Goal: Task Accomplishment & Management: Manage account settings

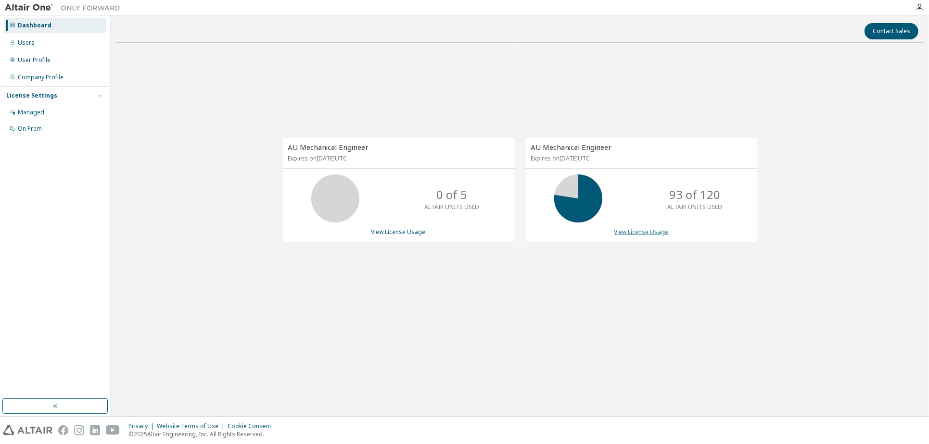
click at [630, 232] on link "View License Usage" at bounding box center [641, 232] width 54 height 8
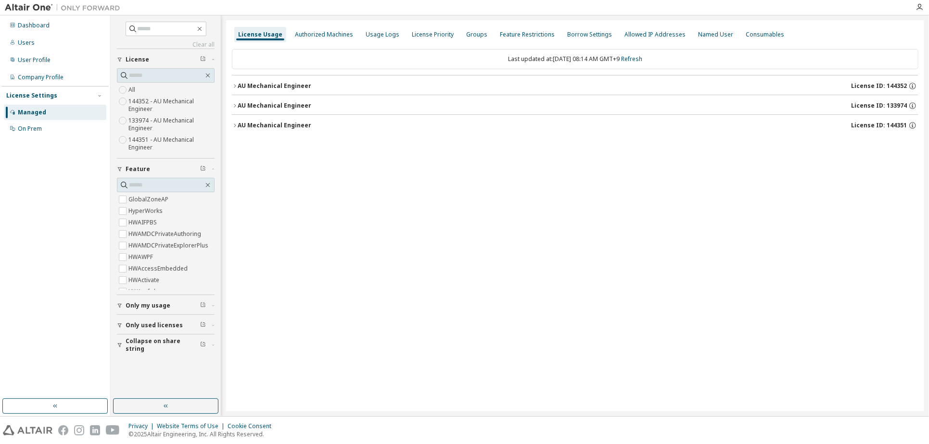
click at [234, 88] on icon "button" at bounding box center [235, 86] width 6 height 6
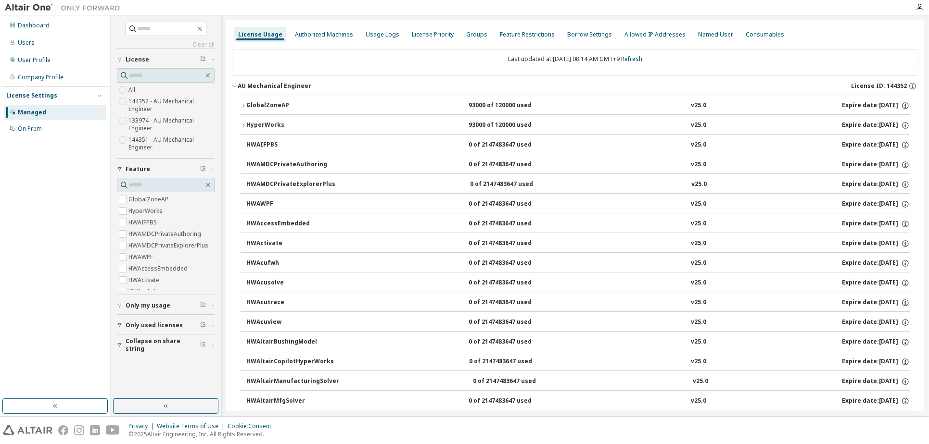
click at [244, 104] on icon "button" at bounding box center [243, 106] width 6 height 6
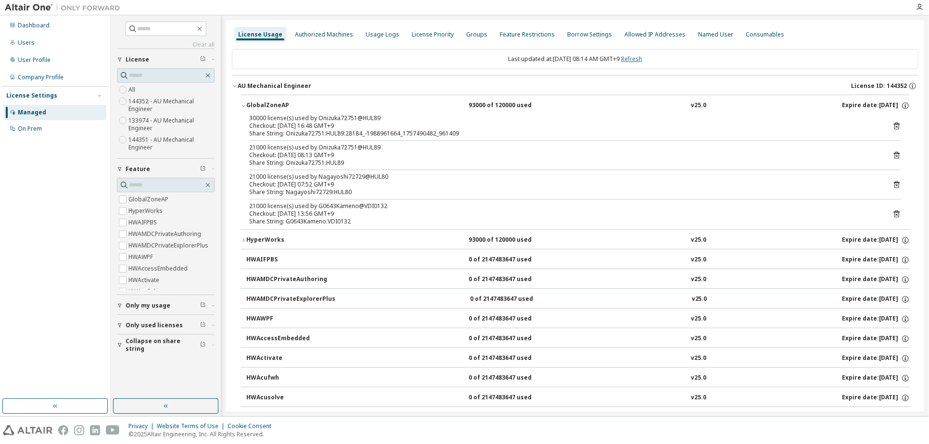
click at [642, 60] on link "Refresh" at bounding box center [631, 59] width 21 height 8
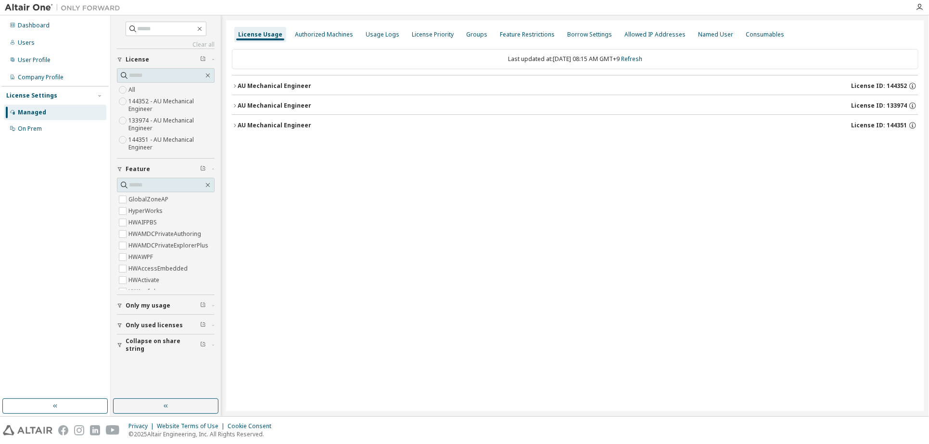
click at [244, 84] on div "AU Mechanical Engineer" at bounding box center [275, 86] width 74 height 8
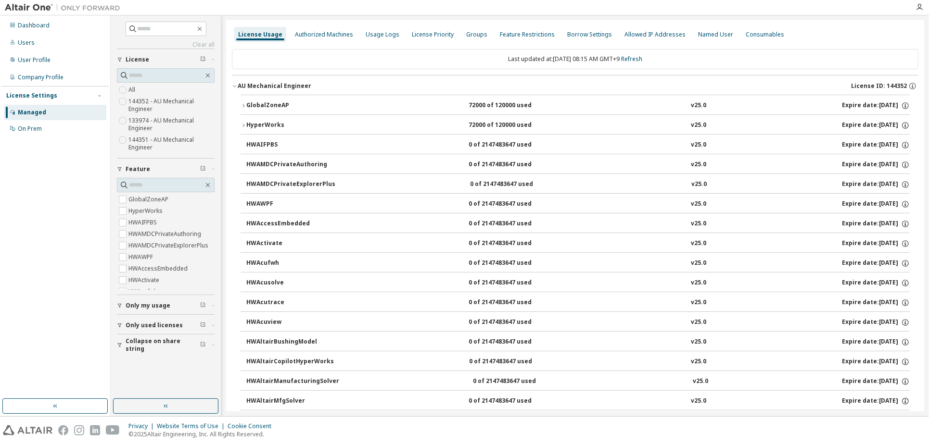
click at [258, 121] on button "HyperWorks 72000 of 120000 used v25.0 Expire date: [DATE]" at bounding box center [574, 125] width 669 height 21
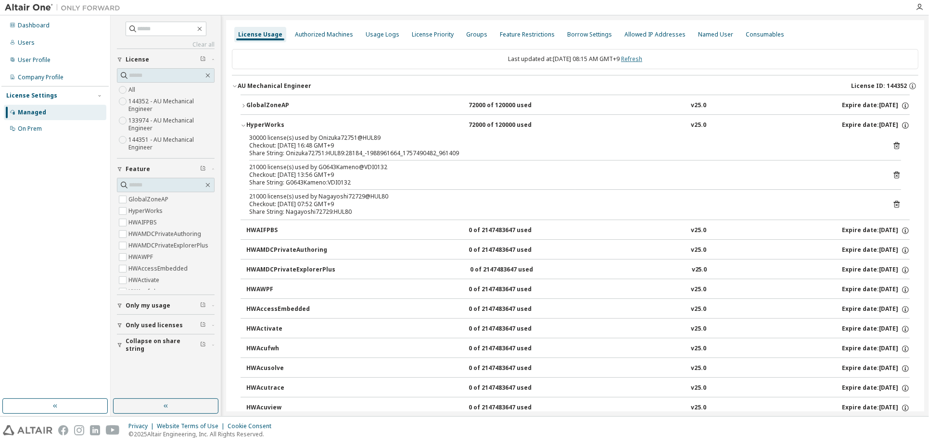
click at [636, 56] on link "Refresh" at bounding box center [631, 59] width 21 height 8
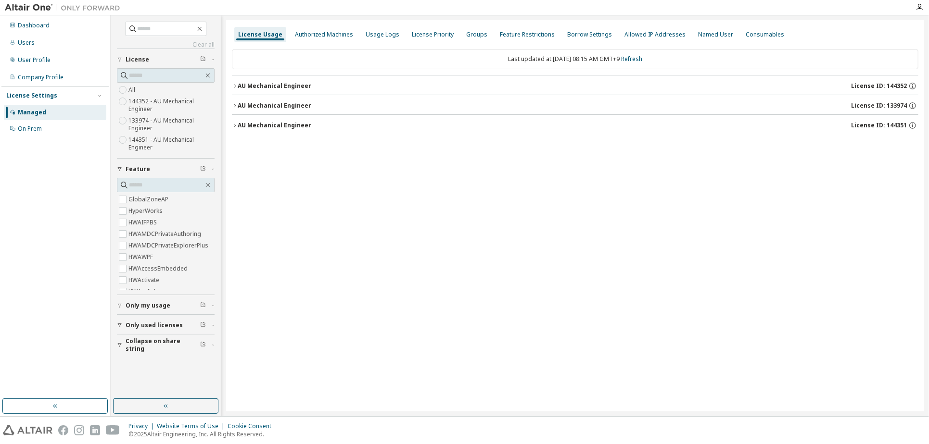
click at [287, 82] on div "AU Mechanical Engineer" at bounding box center [275, 86] width 74 height 8
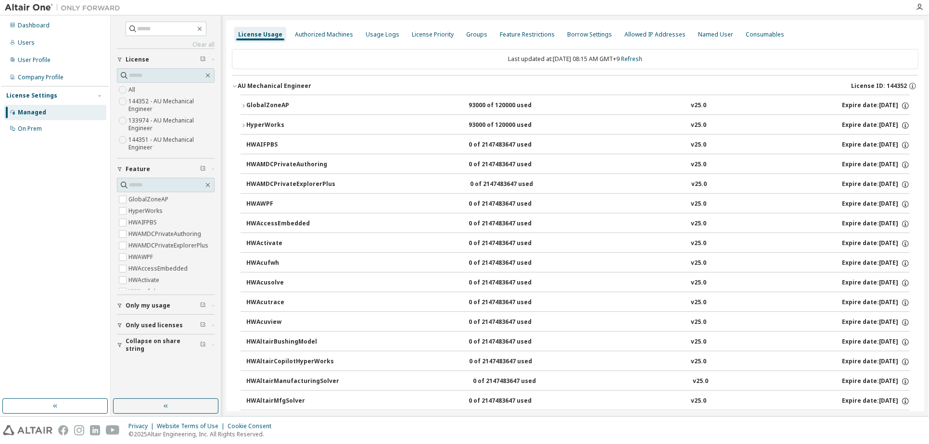
click at [278, 109] on div "GlobalZoneAP" at bounding box center [289, 105] width 87 height 9
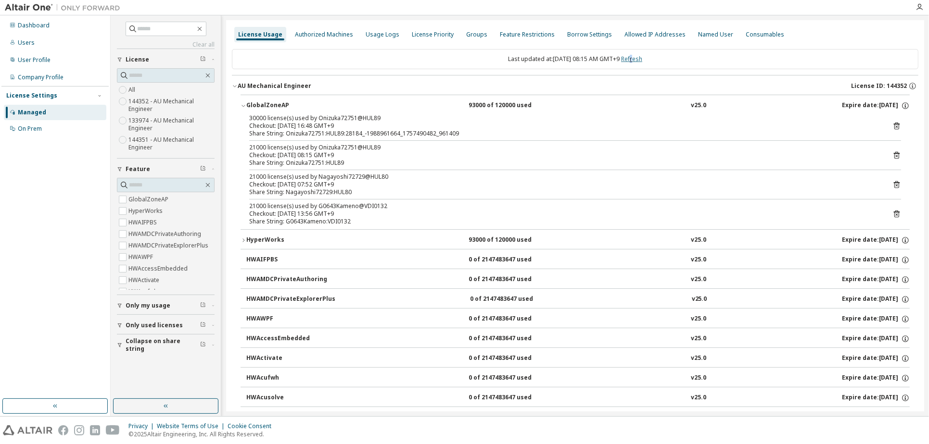
click at [640, 60] on link "Refresh" at bounding box center [631, 59] width 21 height 8
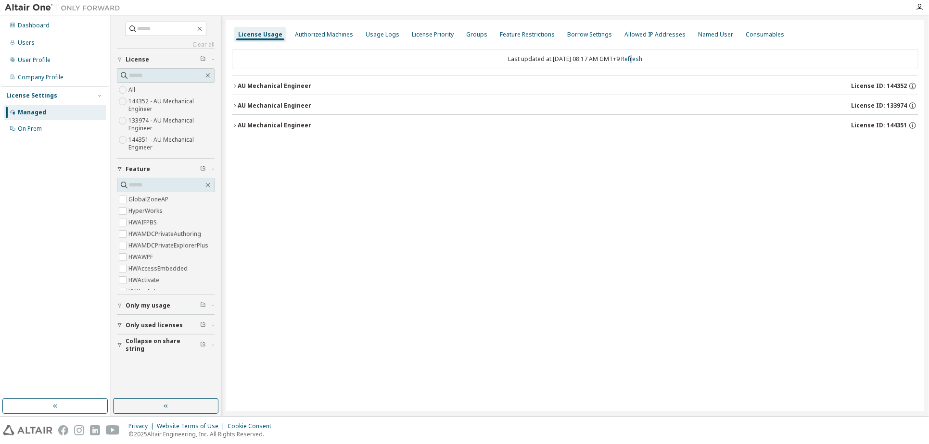
click at [280, 87] on div "AU Mechanical Engineer" at bounding box center [275, 86] width 74 height 8
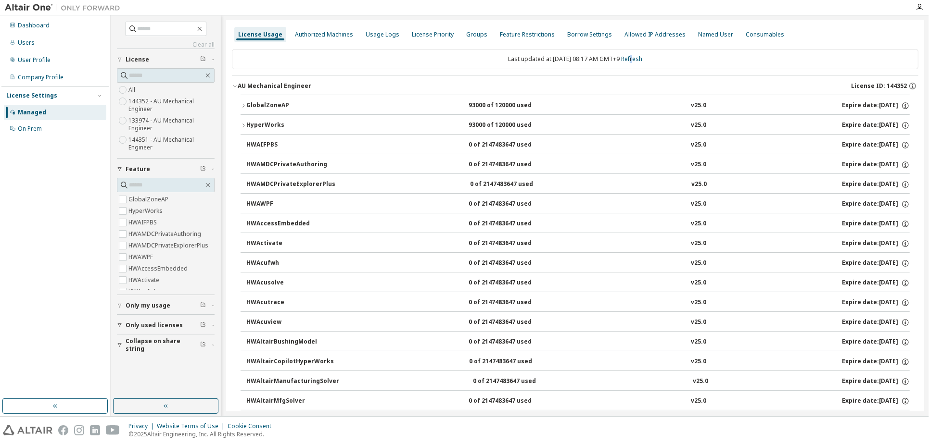
click at [273, 106] on div "GlobalZoneAP" at bounding box center [289, 105] width 87 height 9
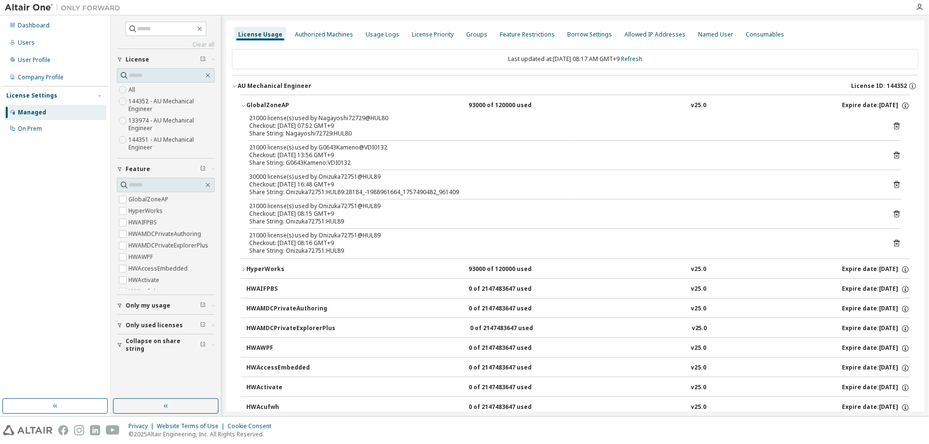
click at [429, 178] on div "30000 license(s) used by Onizuka72751@HUL89" at bounding box center [563, 177] width 629 height 8
click at [641, 59] on link "Refresh" at bounding box center [631, 59] width 21 height 8
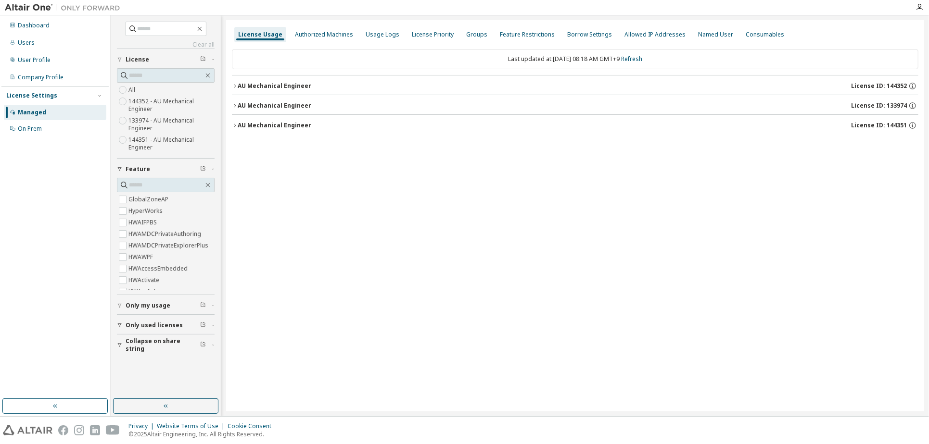
click at [270, 86] on div "AU Mechanical Engineer" at bounding box center [275, 86] width 74 height 8
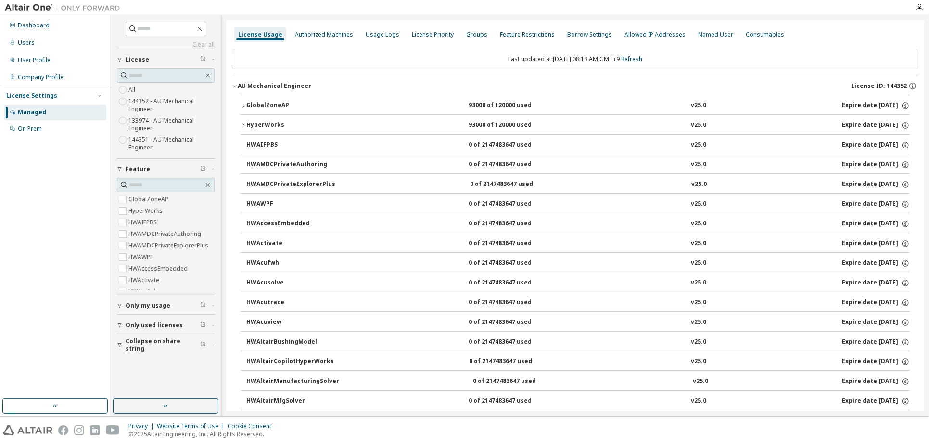
click at [284, 106] on div "GlobalZoneAP" at bounding box center [289, 105] width 87 height 9
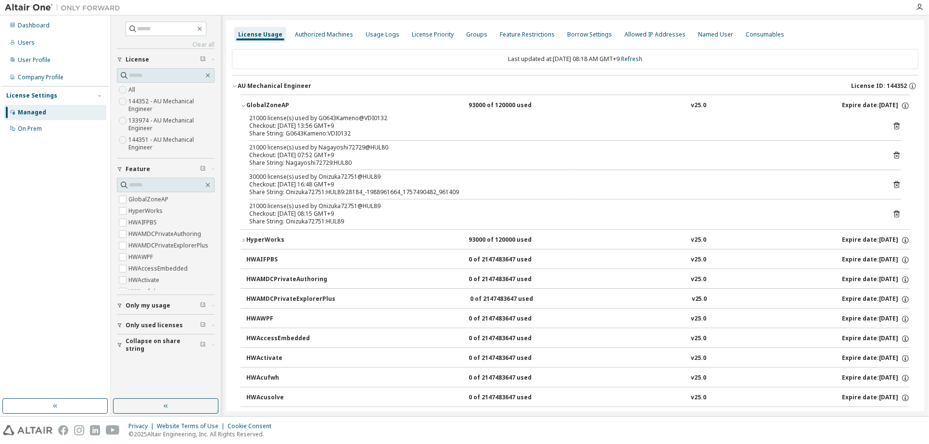
click at [31, 6] on img at bounding box center [65, 8] width 120 height 10
click at [23, 5] on img at bounding box center [65, 8] width 120 height 10
click at [25, 6] on img at bounding box center [65, 8] width 120 height 10
